Goal: Information Seeking & Learning: Learn about a topic

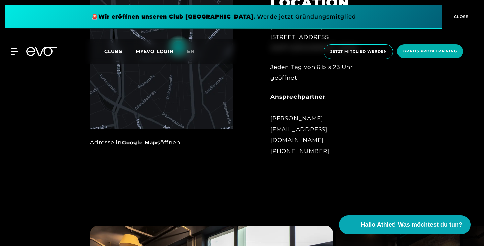
scroll to position [347, 0]
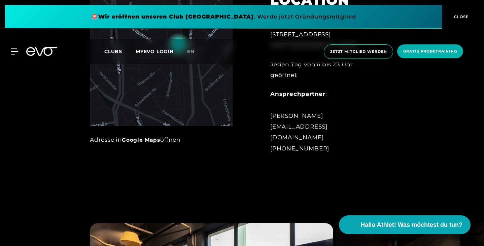
drag, startPoint x: 299, startPoint y: 136, endPoint x: 292, endPoint y: 154, distance: 19.3
click at [292, 81] on div "Jeden Tag von 6 bis 23 Uhr geöffnet" at bounding box center [325, 70] width 110 height 22
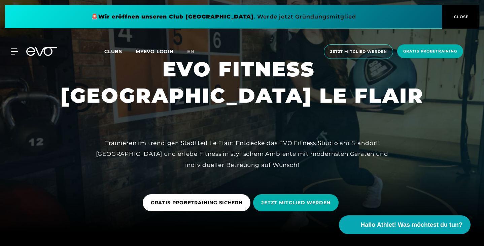
scroll to position [0, 0]
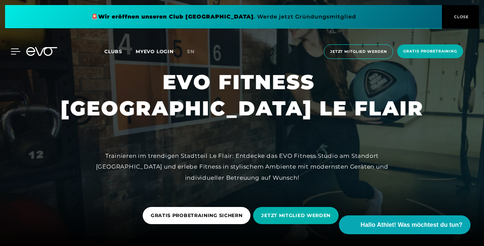
click at [15, 50] on icon at bounding box center [16, 51] width 10 height 6
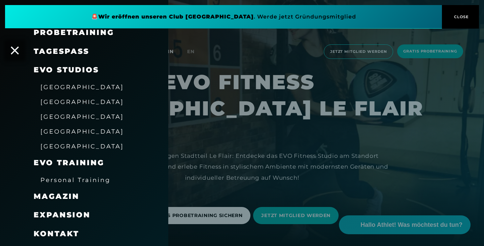
scroll to position [83, 0]
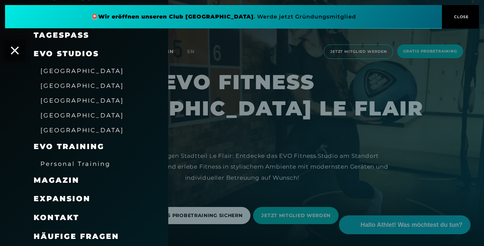
click at [77, 68] on span "[GEOGRAPHIC_DATA]" at bounding box center [81, 70] width 83 height 7
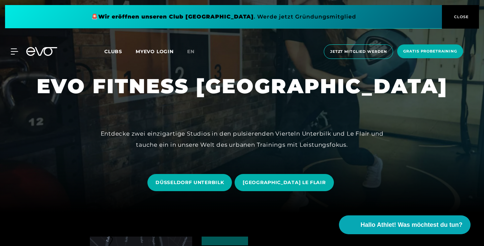
scroll to position [34, 0]
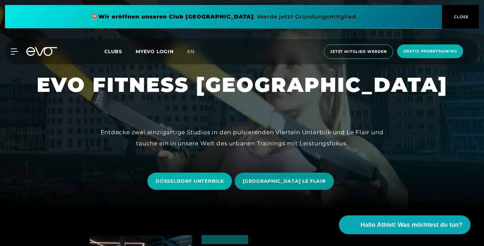
click at [294, 180] on span "[GEOGRAPHIC_DATA] LE FLAIR" at bounding box center [283, 181] width 83 height 7
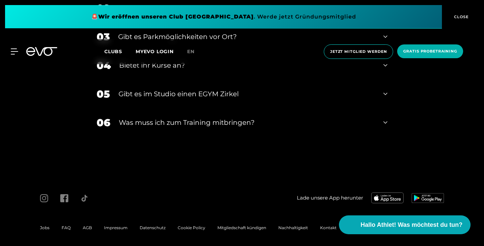
scroll to position [2143, 0]
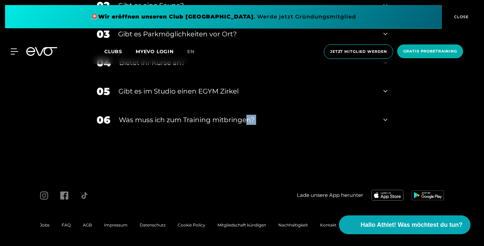
drag, startPoint x: 295, startPoint y: 183, endPoint x: 200, endPoint y: 125, distance: 110.8
click at [200, 125] on div "06 Was muss ich zum Training mitbringen?" at bounding box center [242, 120] width 304 height 29
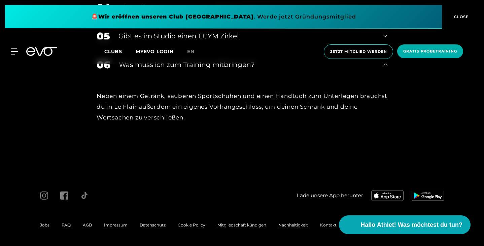
click at [167, 50] on div "05 Gibt es im Studio einen EGYM Zirkel" at bounding box center [242, 36] width 304 height 29
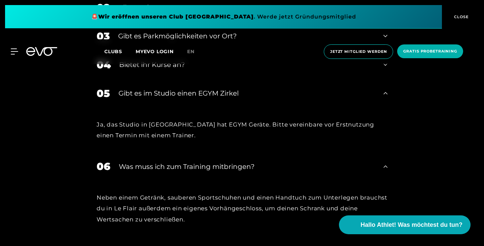
scroll to position [2082, 0]
click at [139, 79] on div "04 Bietet ihr [DEMOGRAPHIC_DATA]?" at bounding box center [242, 65] width 304 height 29
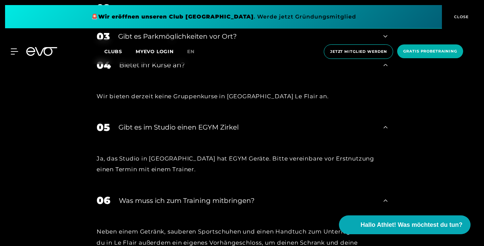
click at [133, 41] on div "Gibt es Parkmöglichkeiten vor Ort?" at bounding box center [246, 36] width 257 height 10
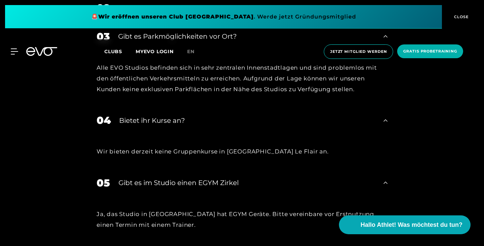
click at [120, 66] on div "MyEVO Login Über EVO Mitgliedschaften Probetraining TAGESPASS EVO Studios [GEOG…" at bounding box center [242, 52] width 484 height 36
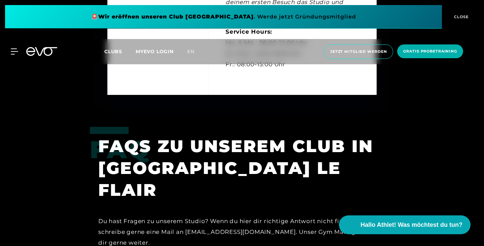
scroll to position [1777, 0]
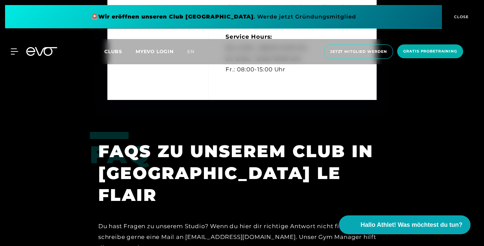
click at [13, 54] on div "MyEVO Login Über EVO Mitgliedschaften Probetraining TAGESPASS EVO Studios [GEOG…" at bounding box center [241, 51] width 481 height 25
click at [15, 53] on icon at bounding box center [16, 51] width 10 height 6
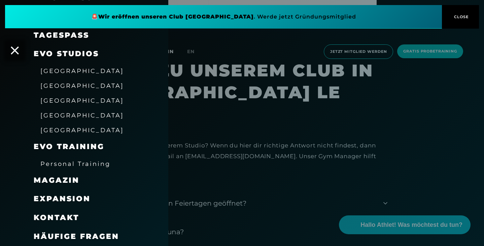
scroll to position [1858, 0]
click at [75, 233] on span "Häufige Fragen" at bounding box center [76, 236] width 85 height 9
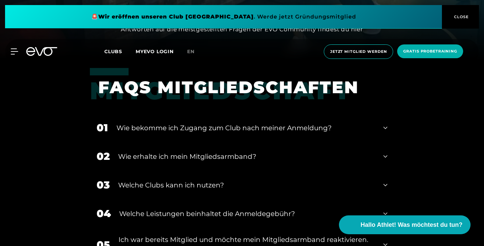
scroll to position [195, 0]
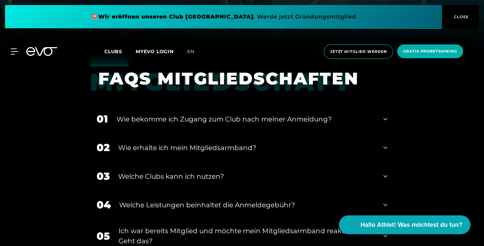
click at [143, 118] on div "Wie bekomme ich Zugang zum Club nach meiner Anmeldung?" at bounding box center [245, 119] width 258 height 10
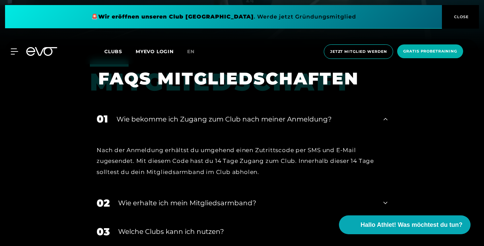
click at [140, 198] on div "Wie erhalte ich mein Mitgliedsarmband?" at bounding box center [246, 203] width 257 height 10
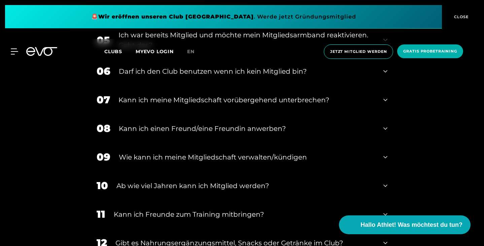
scroll to position [512, 0]
